Goal: Task Accomplishment & Management: Manage account settings

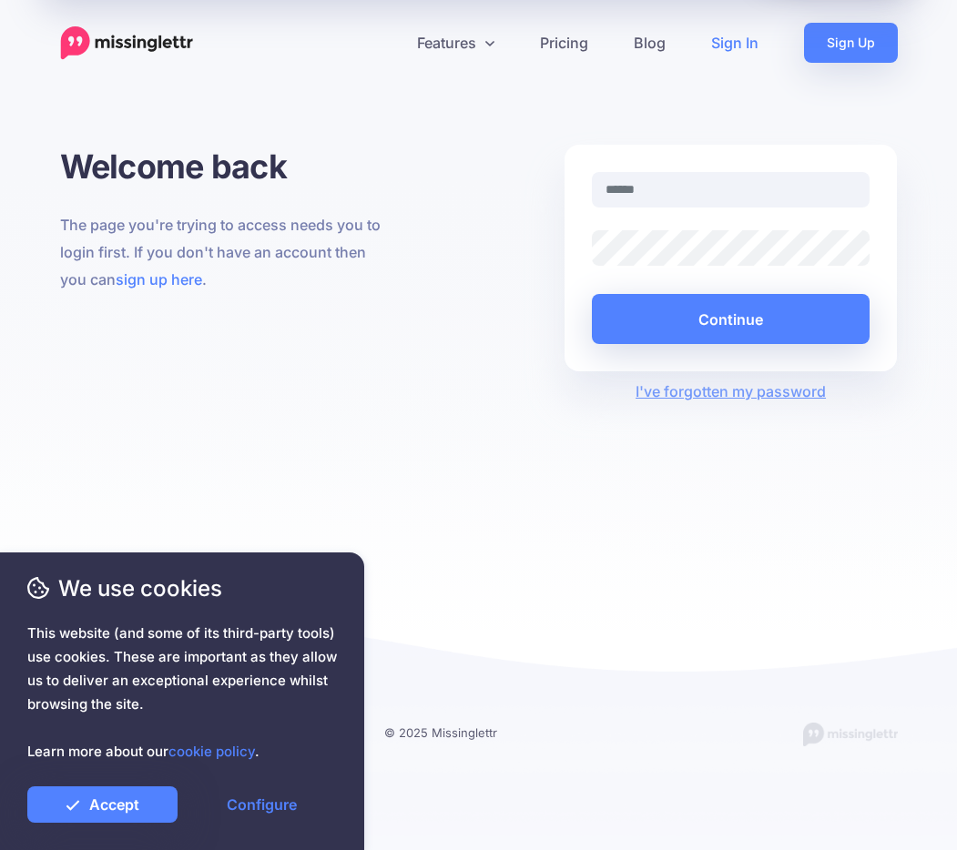
type input "**********"
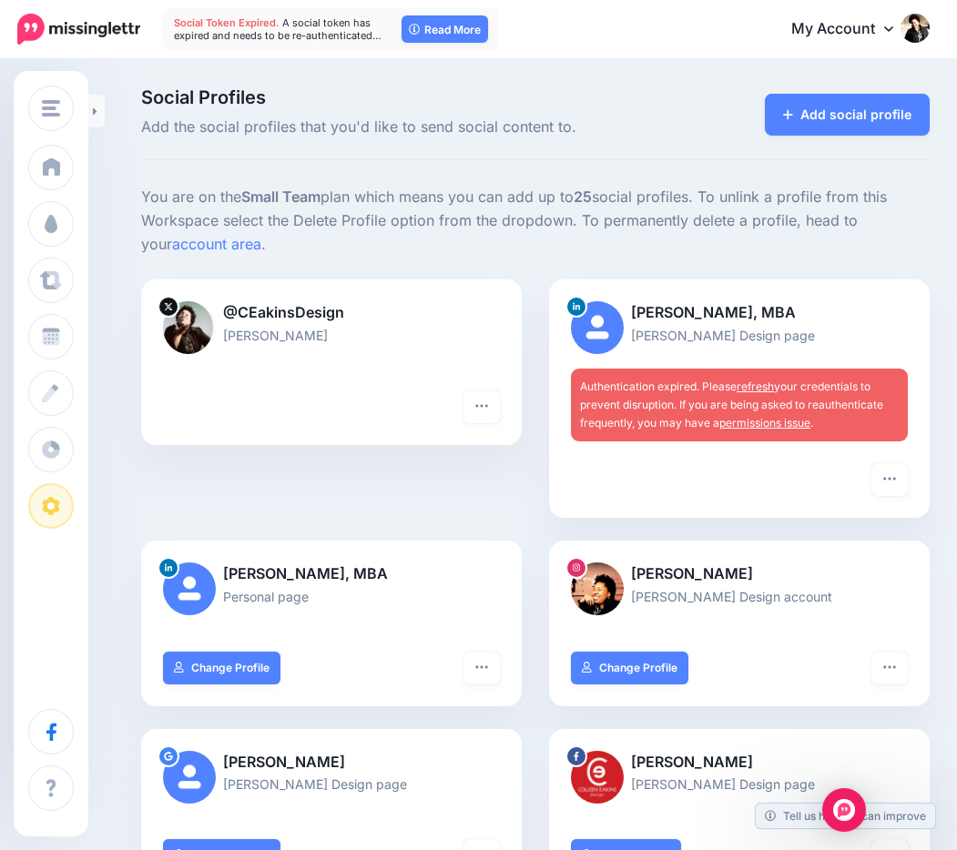
click at [766, 387] on link "refresh" at bounding box center [754, 387] width 37 height 14
